Goal: Transaction & Acquisition: Purchase product/service

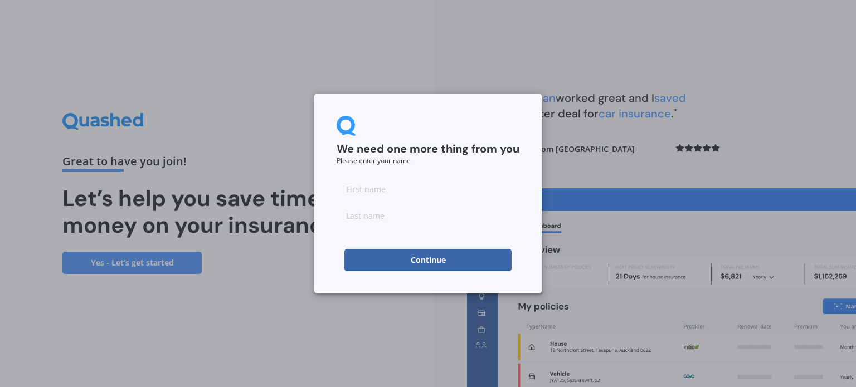
click at [442, 192] on input at bounding box center [427, 189] width 183 height 22
type input "[PERSON_NAME]"
type input "Tricenio"
click at [399, 265] on button "Continue" at bounding box center [427, 260] width 167 height 22
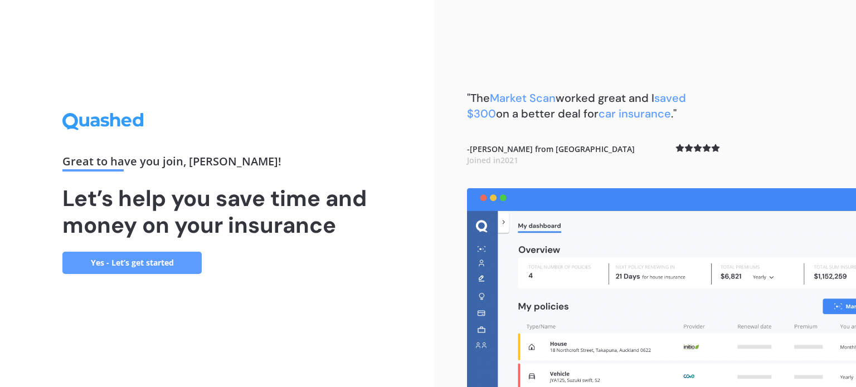
click at [105, 265] on link "Yes - Let’s get started" at bounding box center [131, 263] width 139 height 22
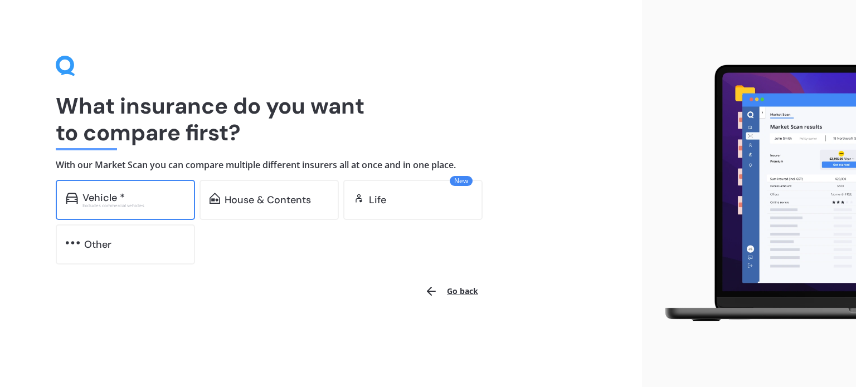
click at [139, 206] on div "Excludes commercial vehicles" at bounding box center [133, 205] width 103 height 4
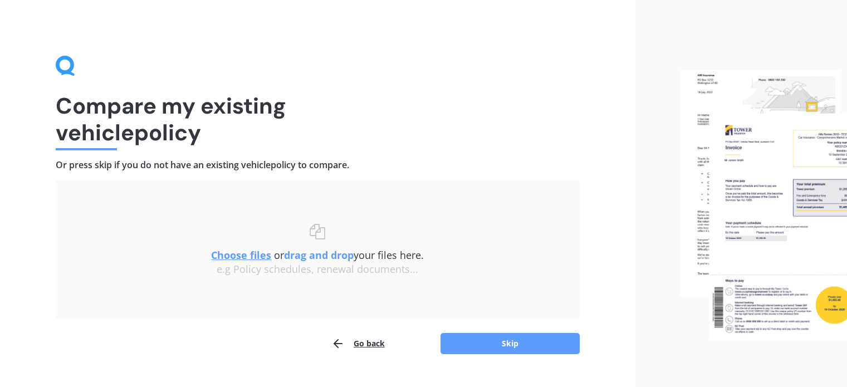
scroll to position [23, 0]
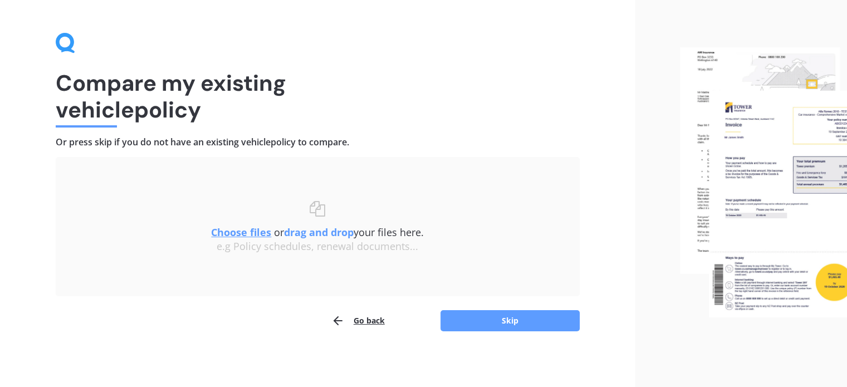
click at [244, 229] on u "Choose files" at bounding box center [241, 232] width 60 height 13
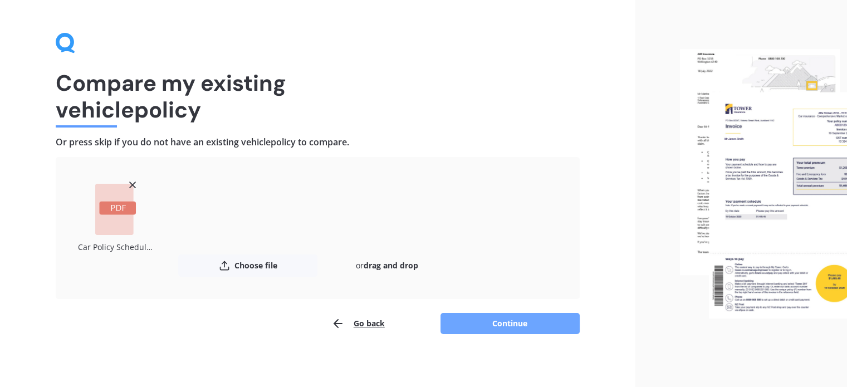
click at [524, 317] on button "Continue" at bounding box center [510, 323] width 139 height 21
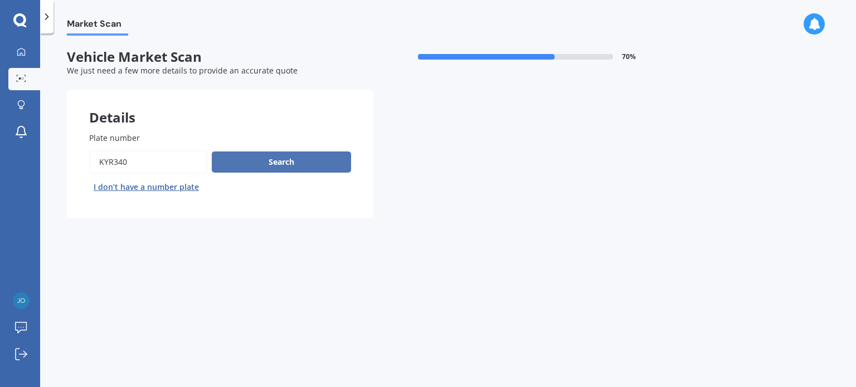
click at [260, 167] on button "Search" at bounding box center [281, 162] width 139 height 21
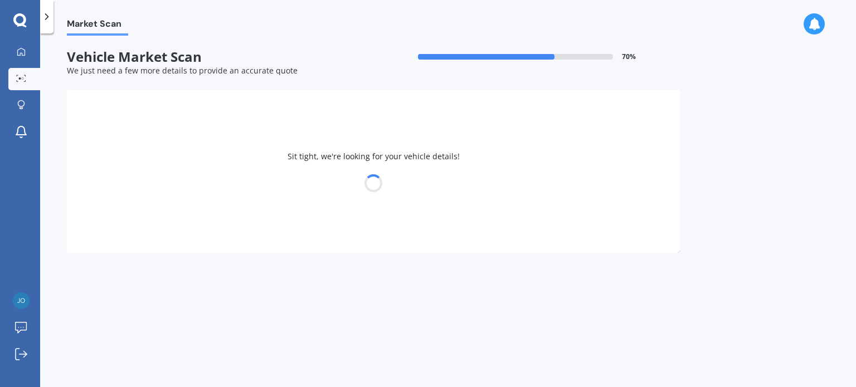
select select "FORD"
select select "ECOSPORT"
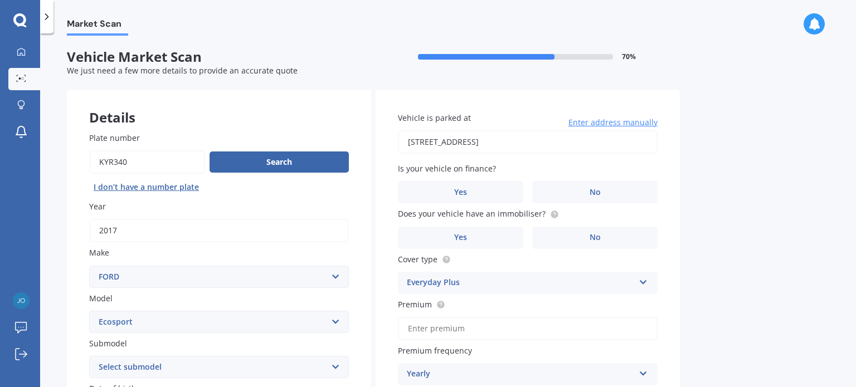
type input "[STREET_ADDRESS]"
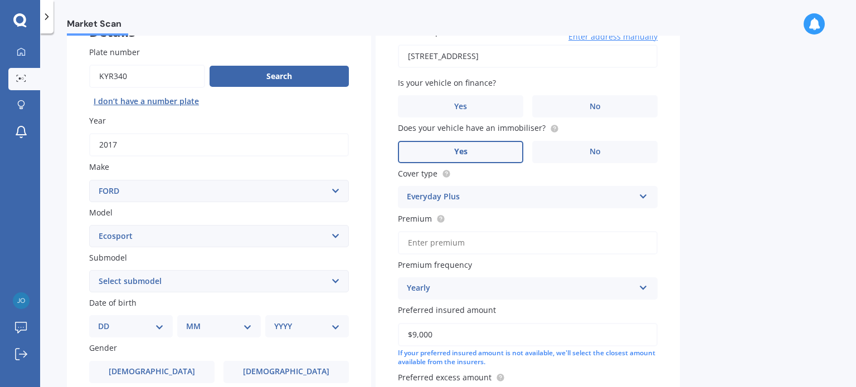
scroll to position [88, 0]
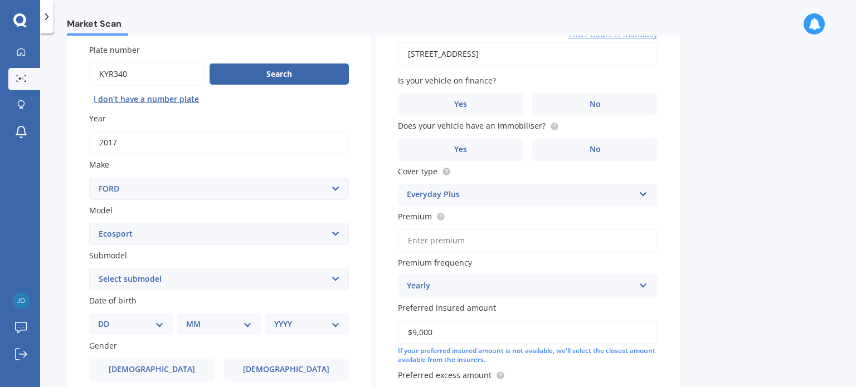
click at [284, 289] on select "Select submodel Titanium Diesel Titanium Petrol Trend Diesel Trend Petrol Turbo" at bounding box center [219, 279] width 260 height 22
select select "TREND PETROL"
click at [89, 268] on select "Select submodel Titanium Diesel Titanium Petrol Trend Diesel Trend Petrol Turbo" at bounding box center [219, 279] width 260 height 22
type input "[STREET_ADDRESS]"
click at [187, 280] on select "Select submodel Titanium Diesel Titanium Petrol Trend Diesel Trend Petrol Turbo" at bounding box center [219, 279] width 260 height 22
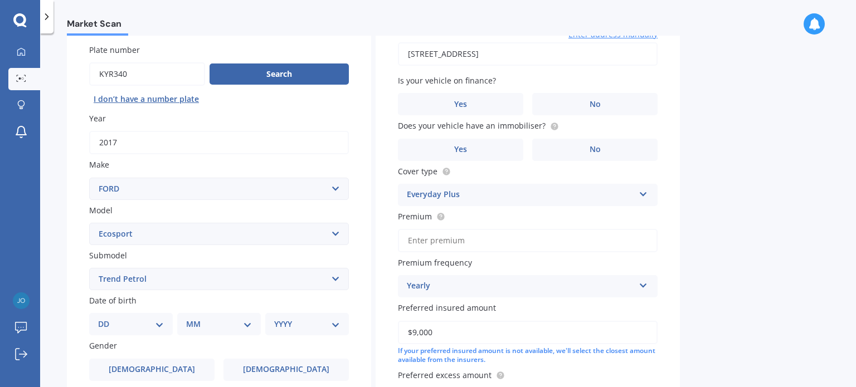
click at [89, 268] on select "Select submodel Titanium Diesel Titanium Petrol Trend Diesel Trend Petrol Turbo" at bounding box center [219, 279] width 260 height 22
click at [120, 328] on select "DD 01 02 03 04 05 06 07 08 09 10 11 12 13 14 15 16 17 18 19 20 21 22 23 24 25 2…" at bounding box center [131, 324] width 66 height 12
click at [214, 295] on label "Date of birth" at bounding box center [216, 301] width 255 height 12
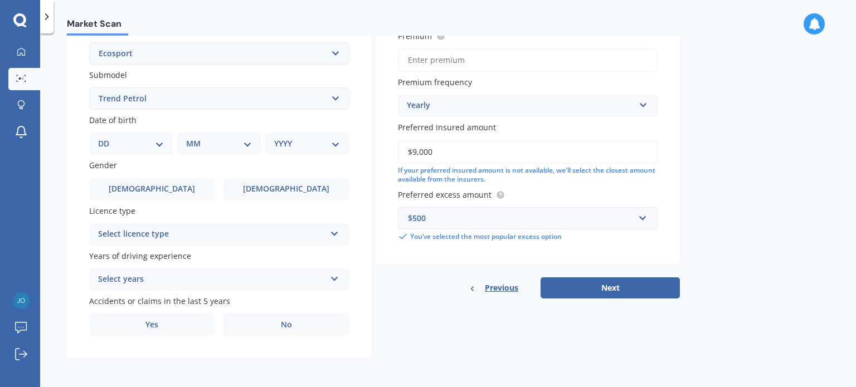
click at [126, 139] on select "DD 01 02 03 04 05 06 07 08 09 10 11 12 13 14 15 16 17 18 19 20 21 22 23 24 25 2…" at bounding box center [131, 144] width 66 height 12
select select "23"
click at [107, 138] on select "DD 01 02 03 04 05 06 07 08 09 10 11 12 13 14 15 16 17 18 19 20 21 22 23 24 25 2…" at bounding box center [131, 144] width 66 height 12
type input "[STREET_ADDRESS]"
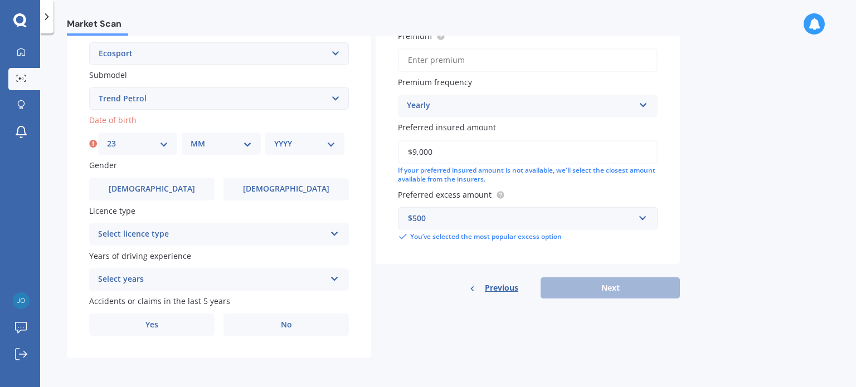
click at [229, 142] on select "MM 01 02 03 04 05 06 07 08 09 10 11 12" at bounding box center [221, 144] width 61 height 12
select select "06"
click at [191, 138] on select "MM 01 02 03 04 05 06 07 08 09 10 11 12" at bounding box center [221, 144] width 61 height 12
type input "[STREET_ADDRESS]"
click at [325, 141] on select "YYYY 2025 2024 2023 2022 2021 2020 2019 2018 2017 2016 2015 2014 2013 2012 2011…" at bounding box center [304, 144] width 61 height 12
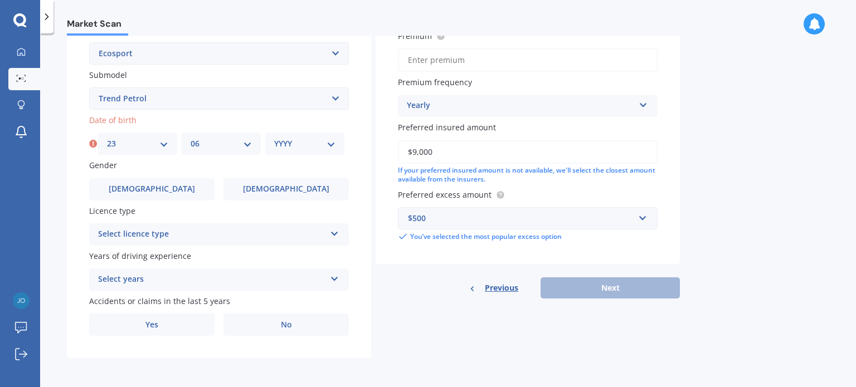
select select "1965"
click at [274, 138] on select "YYYY 2025 2024 2023 2022 2021 2020 2019 2018 2017 2016 2015 2014 2013 2012 2011…" at bounding box center [304, 144] width 61 height 12
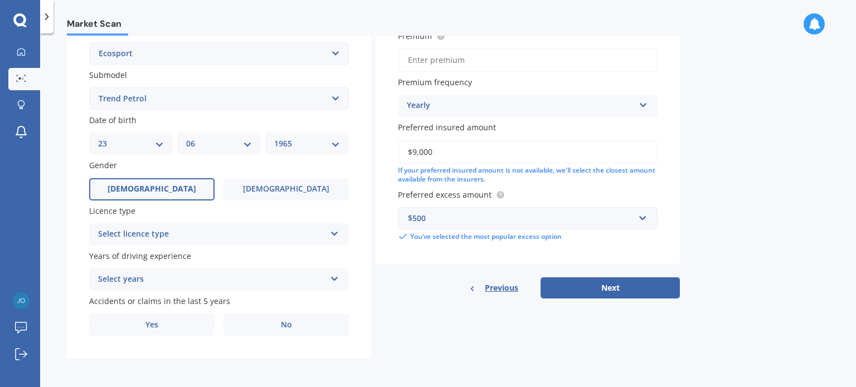
click at [156, 189] on span "[DEMOGRAPHIC_DATA]" at bounding box center [152, 188] width 89 height 9
click at [0, 0] on input "[DEMOGRAPHIC_DATA]" at bounding box center [0, 0] width 0 height 0
click at [222, 230] on div "Select licence type" at bounding box center [211, 234] width 227 height 13
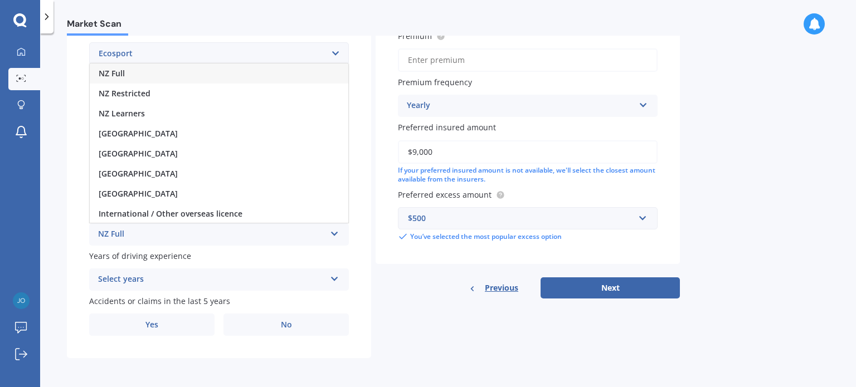
click at [203, 75] on div "NZ Full" at bounding box center [219, 74] width 258 height 20
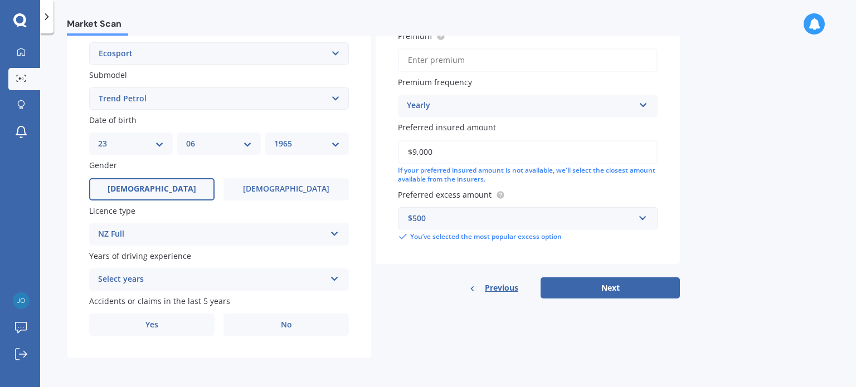
click at [163, 280] on div "Select years" at bounding box center [211, 279] width 227 height 13
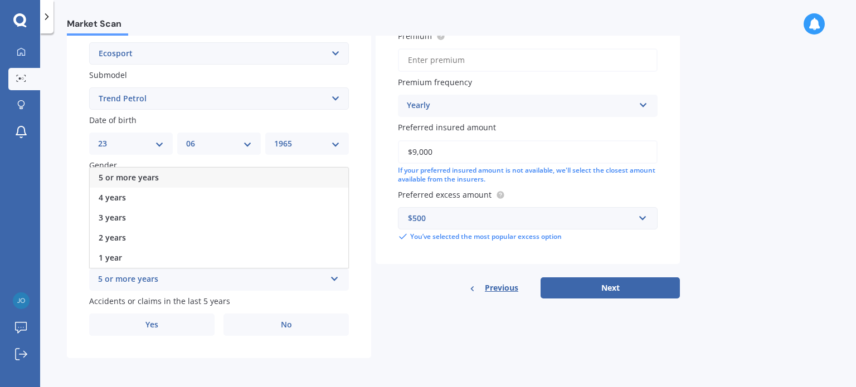
click at [162, 174] on div "5 or more years" at bounding box center [219, 178] width 258 height 20
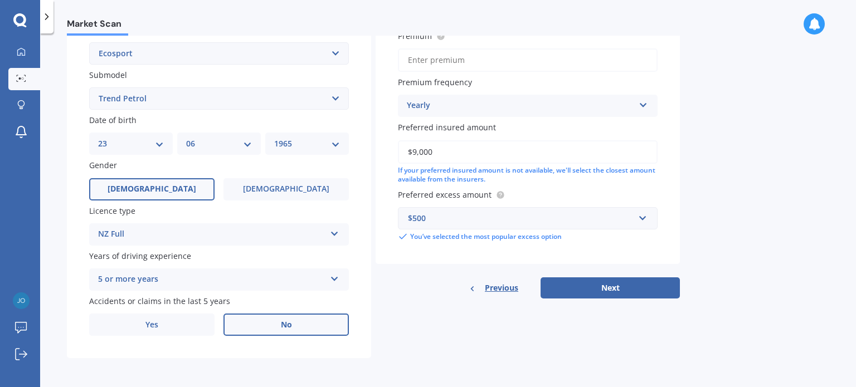
click at [254, 327] on label "No" at bounding box center [285, 325] width 125 height 22
click at [0, 0] on input "No" at bounding box center [0, 0] width 0 height 0
drag, startPoint x: 445, startPoint y: 60, endPoint x: 751, endPoint y: 199, distance: 335.8
click at [751, 199] on div "Market Scan Vehicle Market Scan 70 % We just need a few more details to provide…" at bounding box center [448, 213] width 816 height 354
click at [567, 287] on button "Next" at bounding box center [609, 287] width 139 height 21
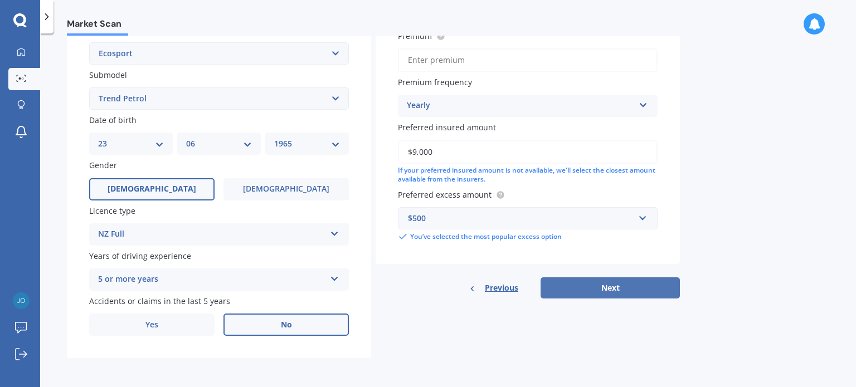
type input "[STREET_ADDRESS]"
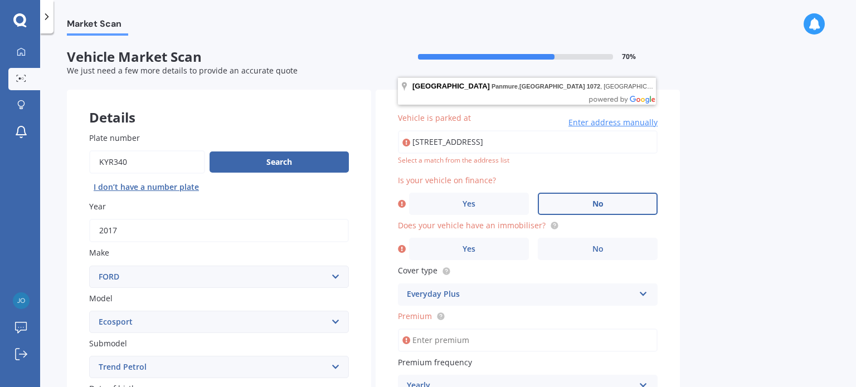
scroll to position [2, 0]
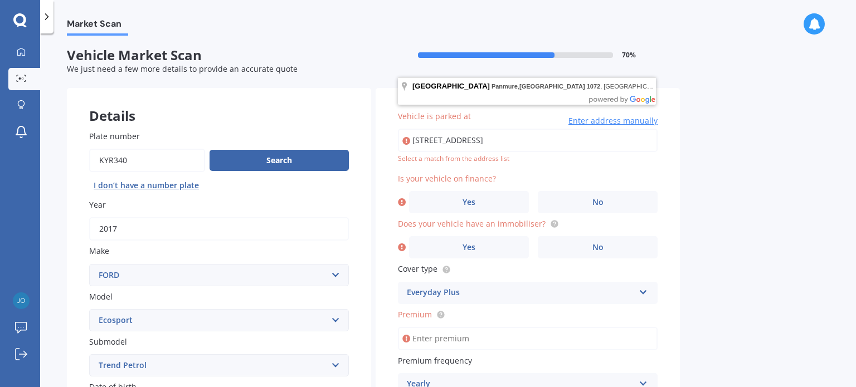
drag, startPoint x: 594, startPoint y: 142, endPoint x: 365, endPoint y: 144, distance: 229.0
click at [365, 144] on div "Details Plate number Search I don’t have a number plate Year [DATE] Make Select…" at bounding box center [373, 357] width 613 height 538
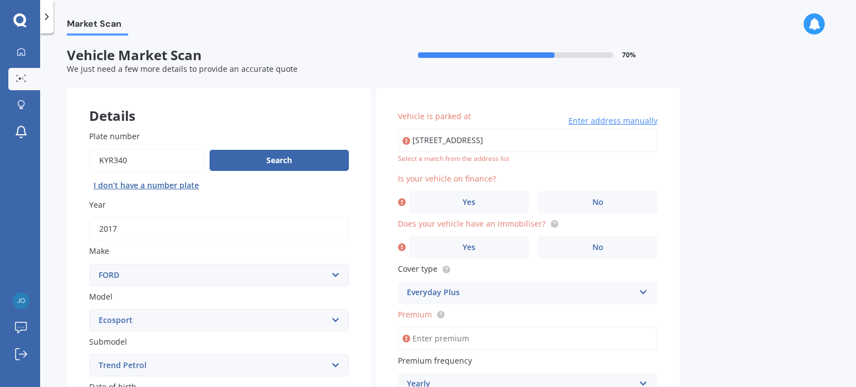
type input "[STREET_ADDRESS] 2010"
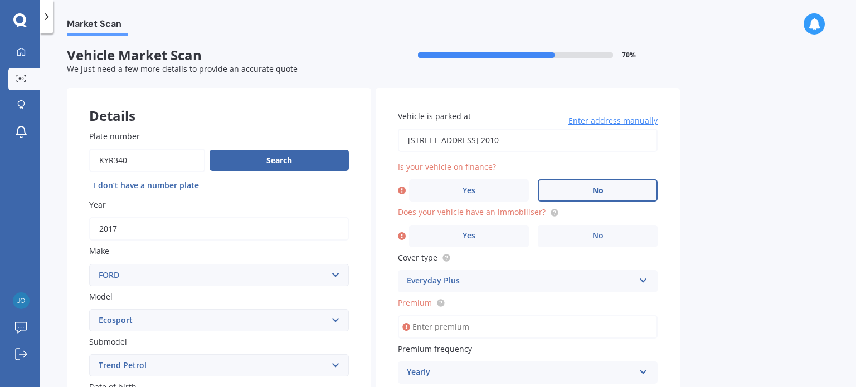
click at [553, 182] on label "No" at bounding box center [598, 190] width 120 height 22
click at [0, 0] on input "No" at bounding box center [0, 0] width 0 height 0
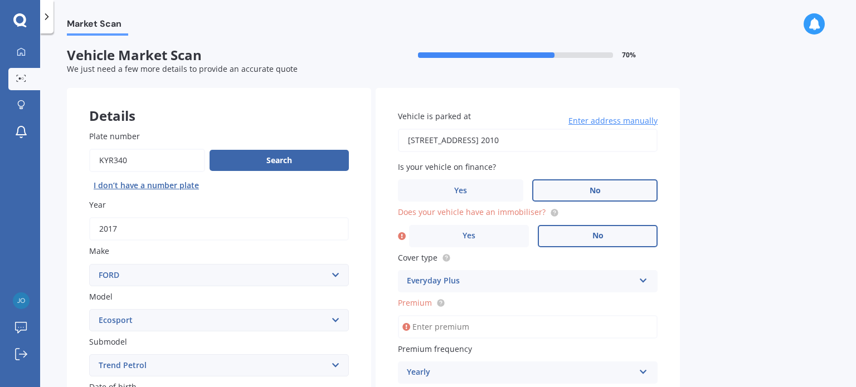
click at [550, 237] on label "No" at bounding box center [598, 236] width 120 height 22
click at [0, 0] on input "No" at bounding box center [0, 0] width 0 height 0
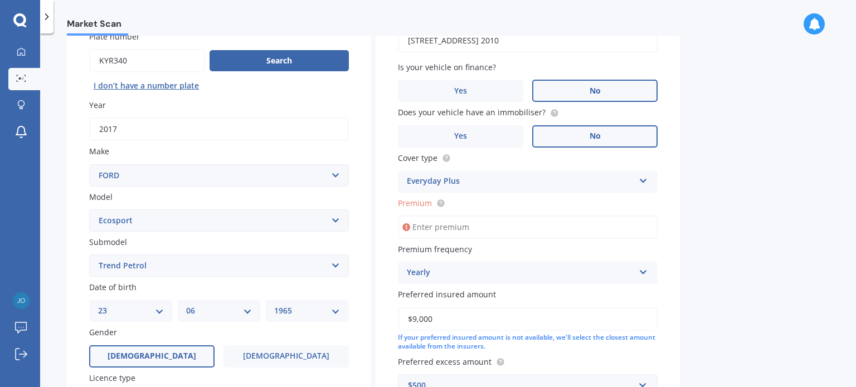
scroll to position [103, 0]
click at [590, 184] on div "Everyday Plus" at bounding box center [520, 180] width 227 height 13
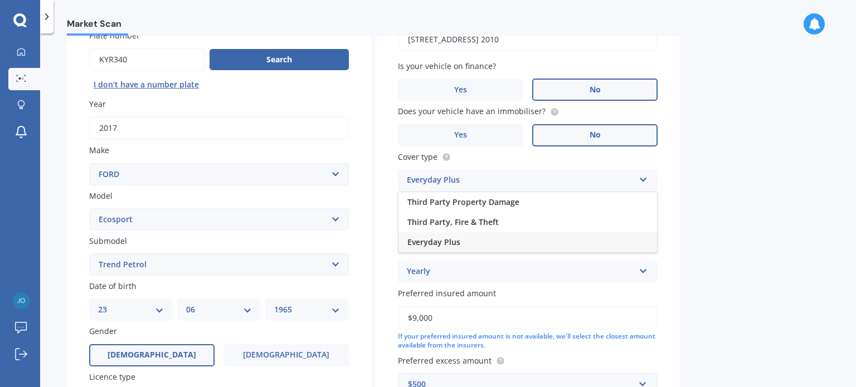
click at [533, 236] on div "Everyday Plus" at bounding box center [527, 242] width 258 height 20
click at [546, 232] on input "Premium" at bounding box center [528, 225] width 260 height 23
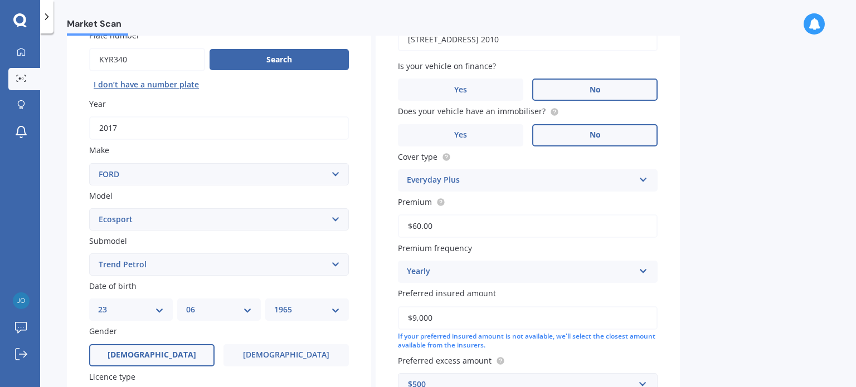
type input "$60.00"
click at [496, 271] on div "Yearly" at bounding box center [520, 271] width 227 height 13
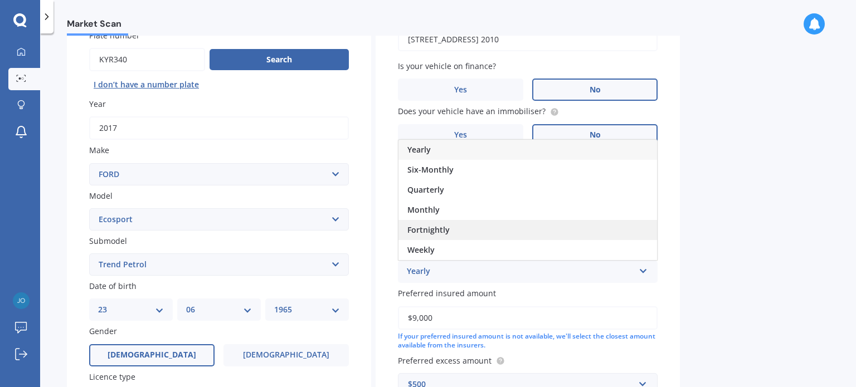
click at [463, 227] on div "Fortnightly" at bounding box center [527, 230] width 258 height 20
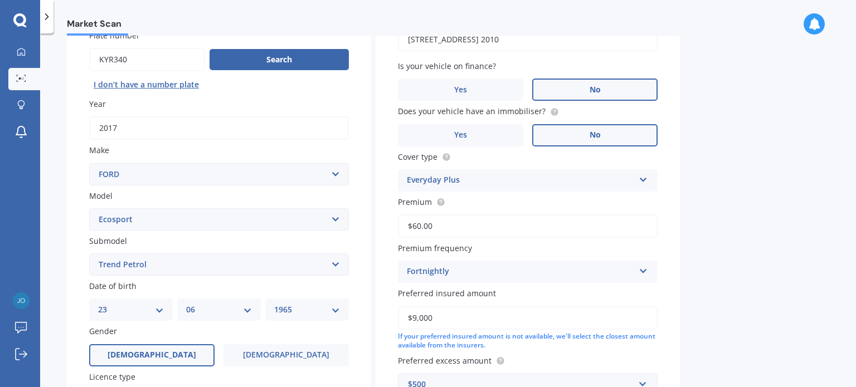
scroll to position [269, 0]
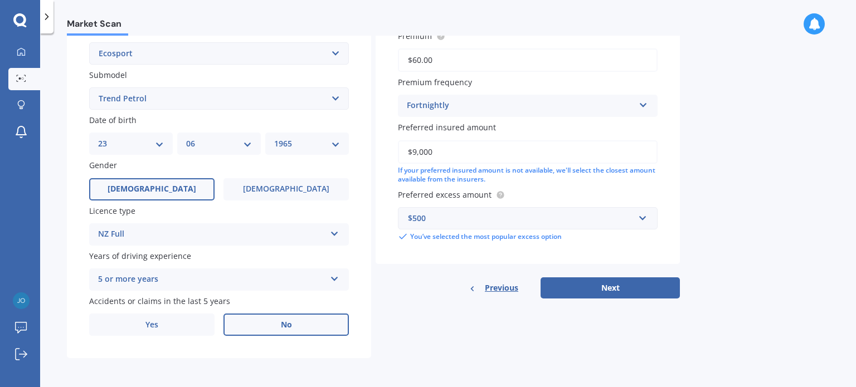
drag, startPoint x: 438, startPoint y: 150, endPoint x: 366, endPoint y: 152, distance: 72.4
click at [366, 152] on div "Details Plate number Search I don’t have a number plate Year [DATE] Make Select…" at bounding box center [373, 90] width 613 height 538
type input "$13,000"
click at [584, 291] on button "Next" at bounding box center [609, 287] width 139 height 21
select select "23"
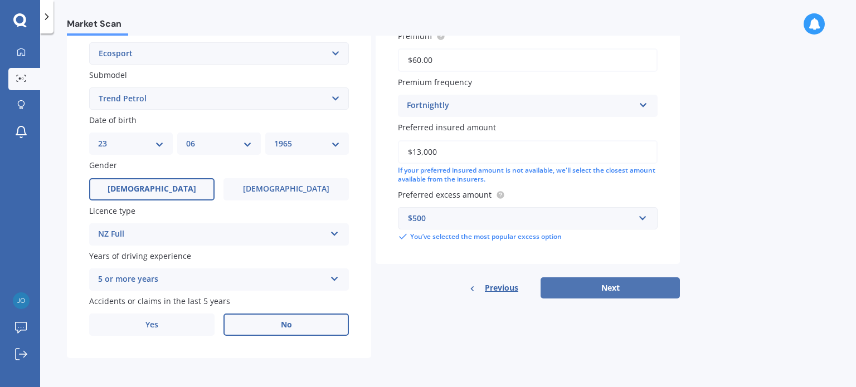
select select "06"
select select "1965"
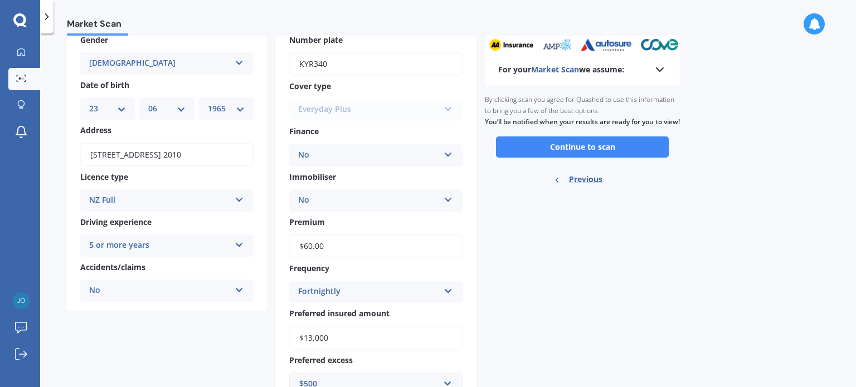
scroll to position [0, 0]
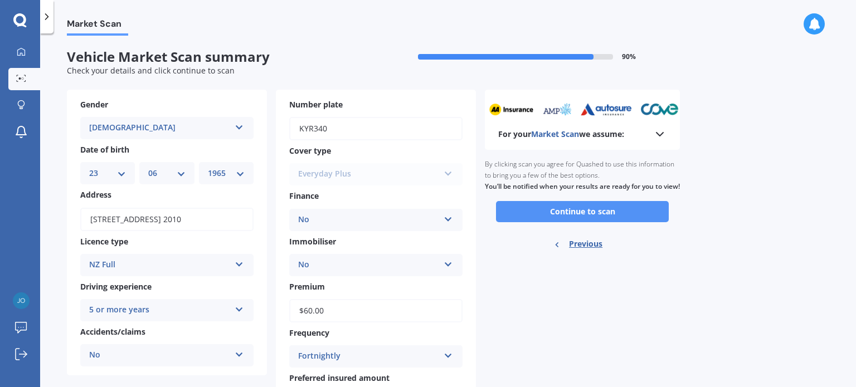
click at [555, 222] on button "Continue to scan" at bounding box center [582, 211] width 173 height 21
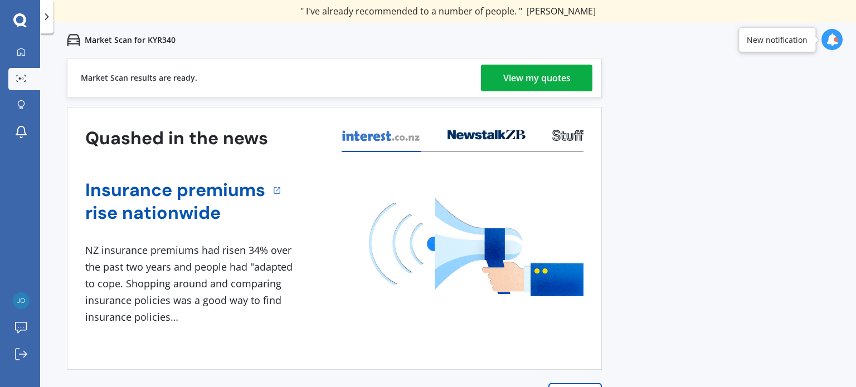
click at [506, 82] on div "View my quotes" at bounding box center [536, 78] width 67 height 27
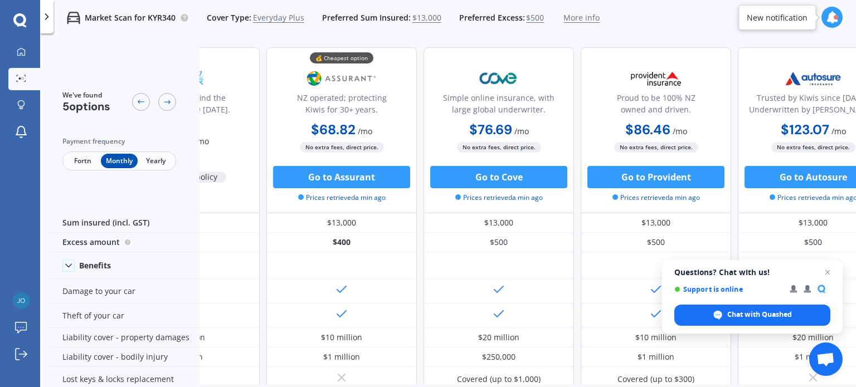
scroll to position [0, 128]
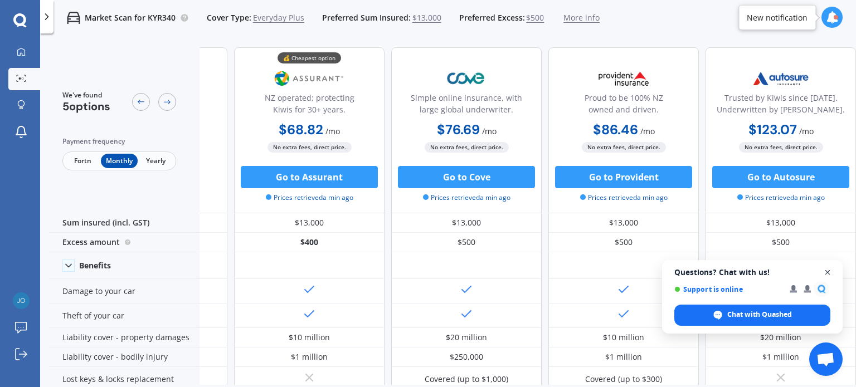
click at [827, 271] on span "Open chat" at bounding box center [828, 273] width 14 height 14
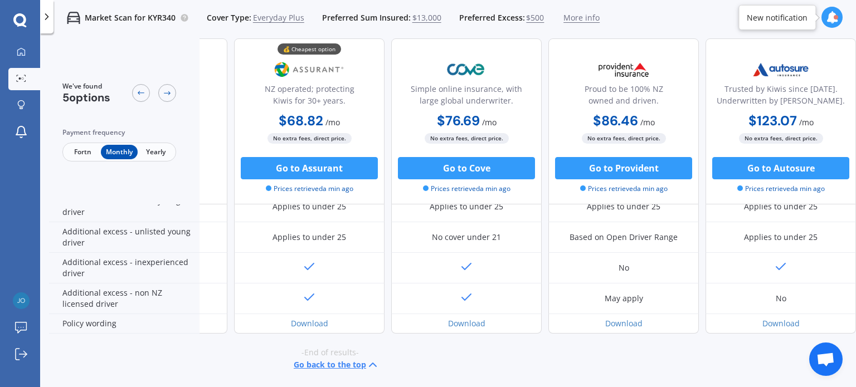
scroll to position [568, 0]
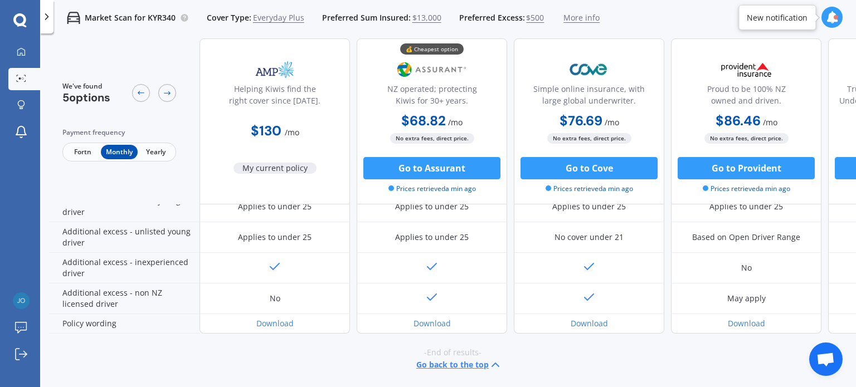
drag, startPoint x: 591, startPoint y: 377, endPoint x: 677, endPoint y: 382, distance: 87.0
click at [677, 382] on div "We've found 5 options Payment frequency Fortn Monthly Yearly Helping Kiwis find…" at bounding box center [452, 211] width 807 height 347
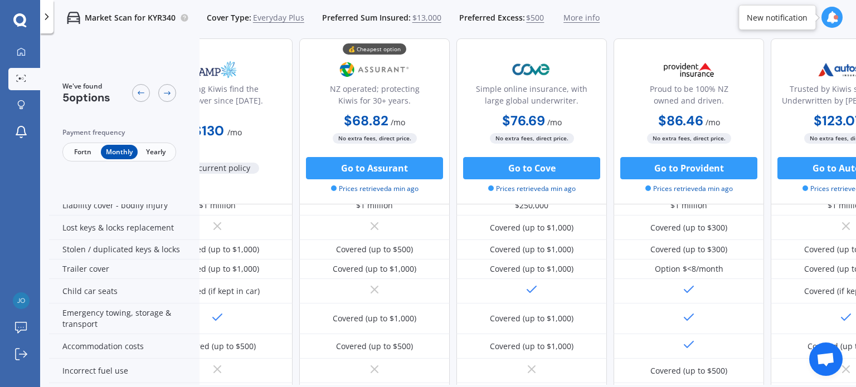
scroll to position [0, 57]
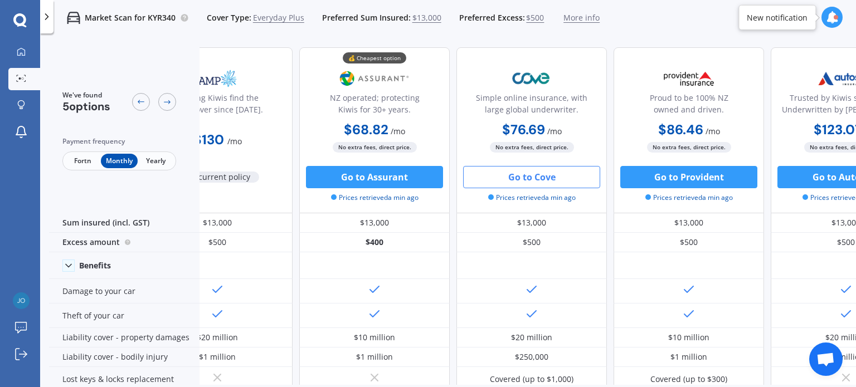
click at [563, 179] on button "Go to Cove" at bounding box center [531, 177] width 137 height 22
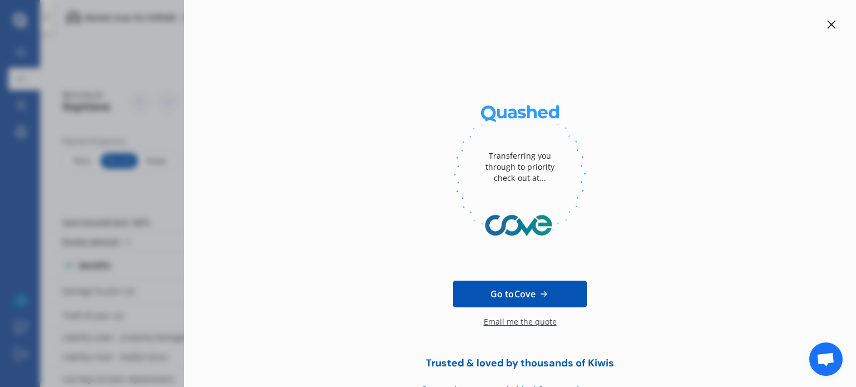
click at [827, 26] on icon at bounding box center [831, 24] width 9 height 9
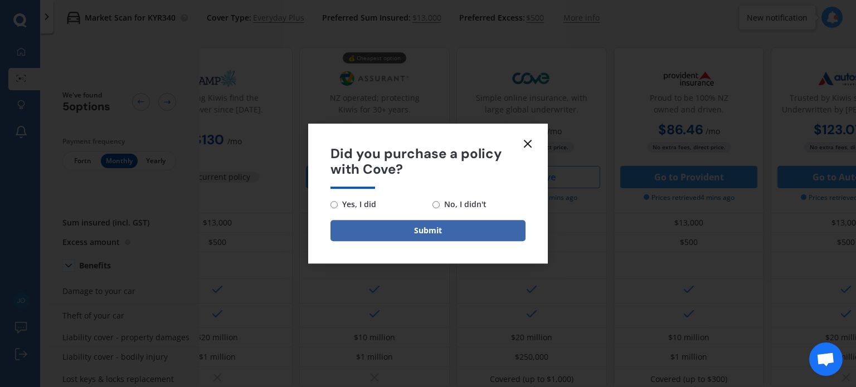
click at [433, 206] on input "No, I didn't" at bounding box center [435, 204] width 7 height 7
radio input "true"
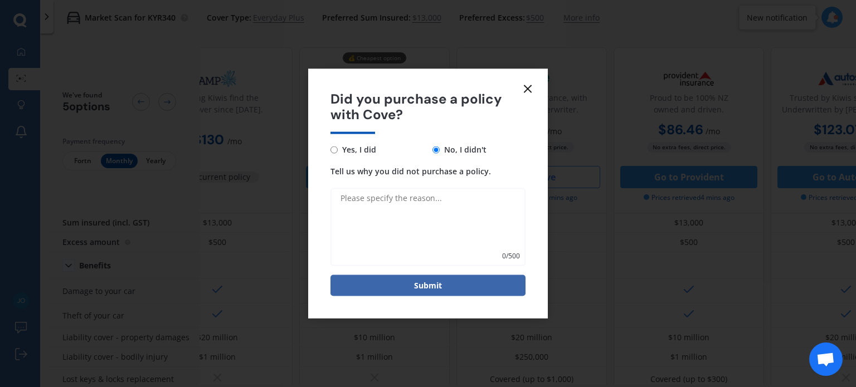
click at [533, 86] on icon at bounding box center [527, 88] width 13 height 13
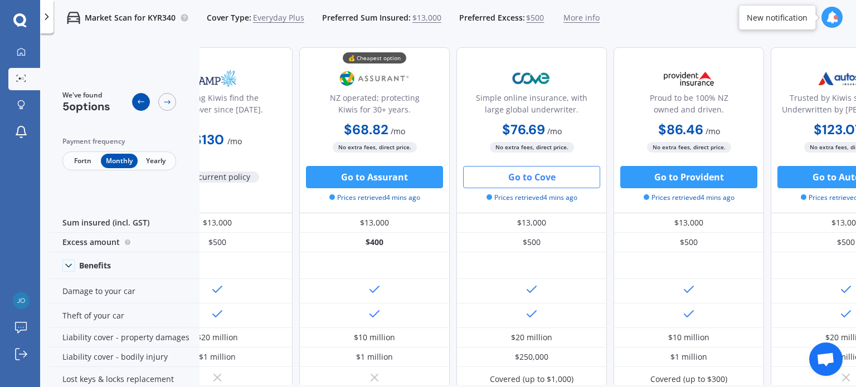
click at [147, 105] on div at bounding box center [141, 102] width 18 height 18
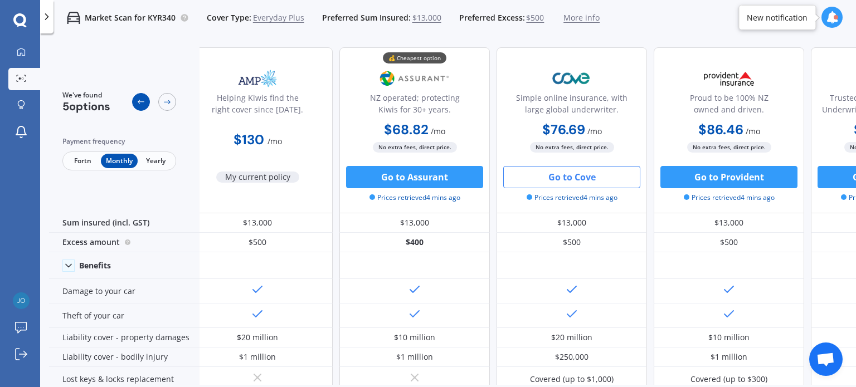
scroll to position [0, 0]
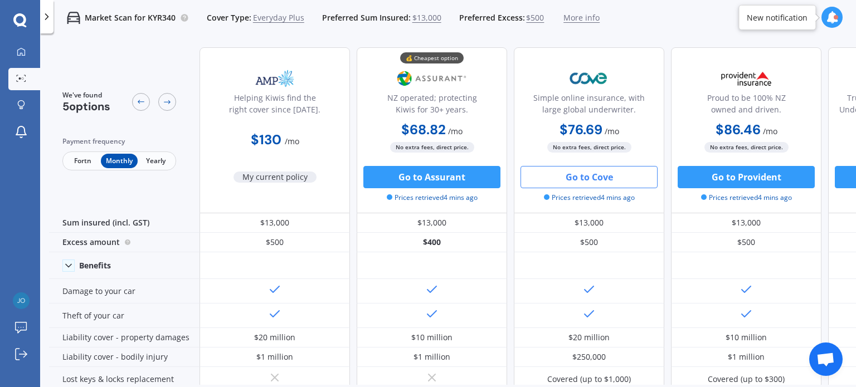
click at [430, 12] on span "$13,000" at bounding box center [426, 17] width 29 height 11
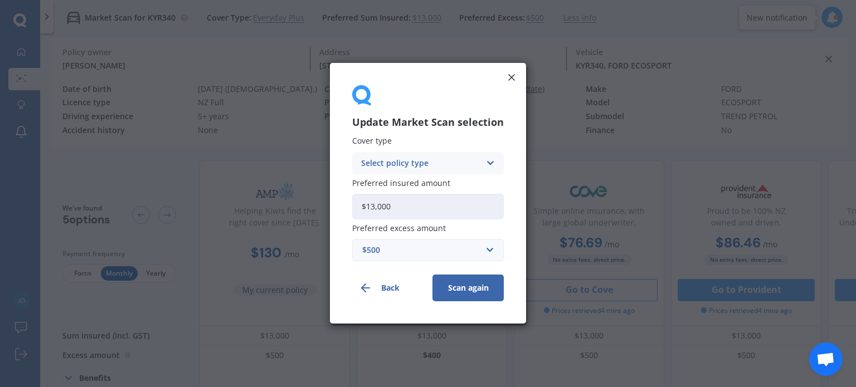
drag, startPoint x: 419, startPoint y: 200, endPoint x: 353, endPoint y: 198, distance: 66.3
click at [353, 198] on input "$13,000" at bounding box center [428, 207] width 152 height 26
type input "$10,000"
click at [461, 287] on button "Scan again" at bounding box center [467, 288] width 71 height 27
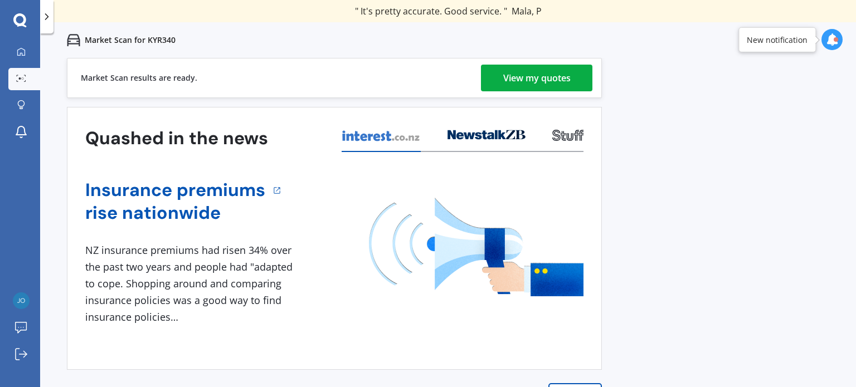
click at [551, 76] on div "View my quotes" at bounding box center [536, 78] width 67 height 27
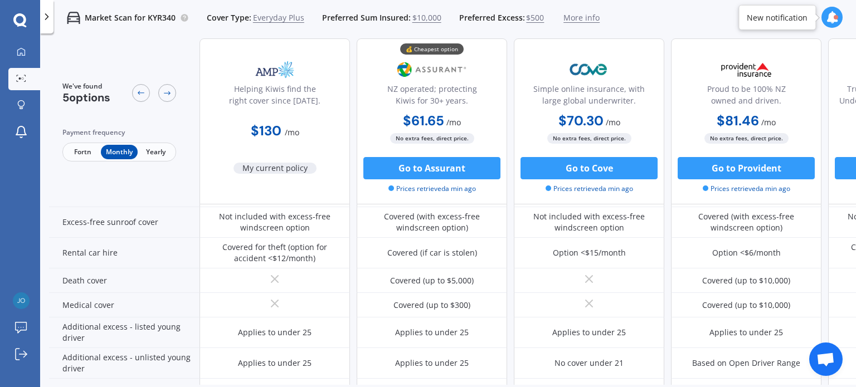
scroll to position [568, 0]
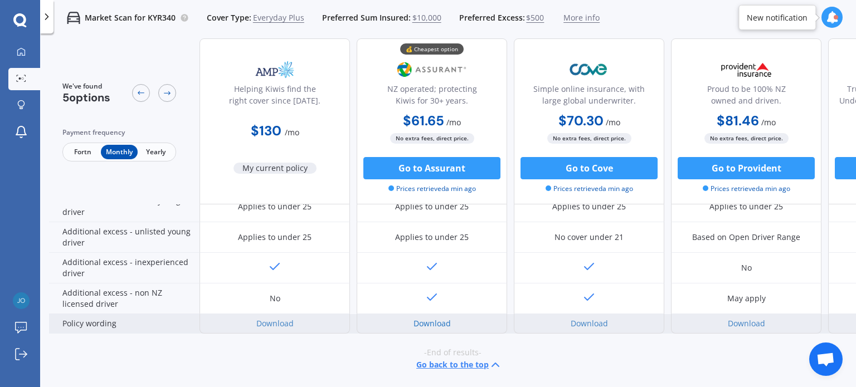
click at [436, 318] on link "Download" at bounding box center [431, 323] width 37 height 11
click at [431, 318] on link "Download" at bounding box center [431, 323] width 37 height 11
click at [608, 319] on div "Download" at bounding box center [589, 323] width 150 height 19
click at [585, 318] on link "Download" at bounding box center [588, 323] width 37 height 11
